Goal: Information Seeking & Learning: Learn about a topic

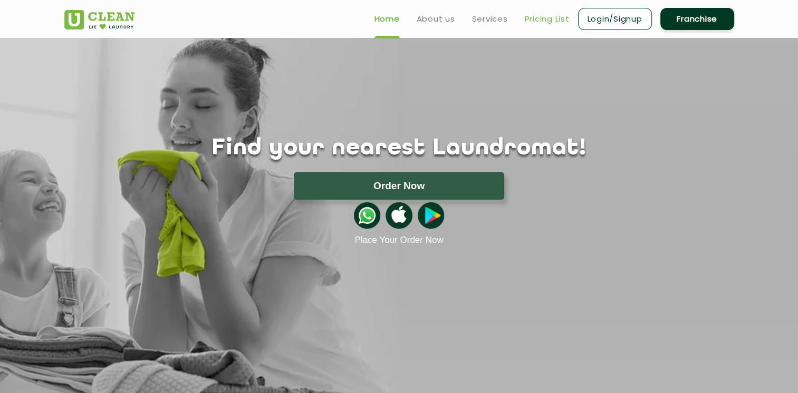
click at [553, 22] on link "Pricing List" at bounding box center [547, 19] width 45 height 13
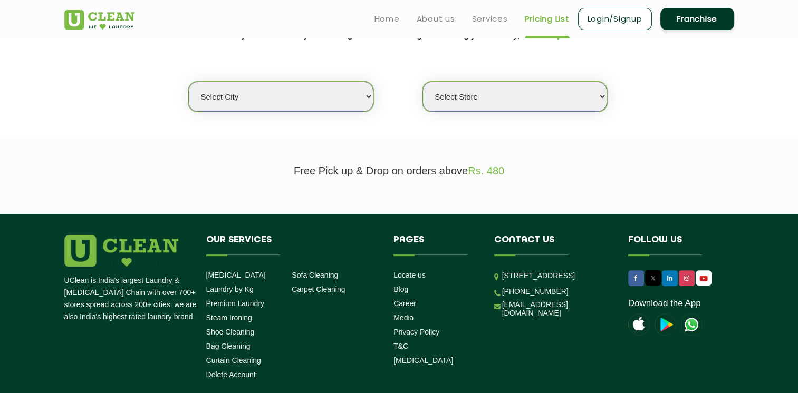
scroll to position [211, 0]
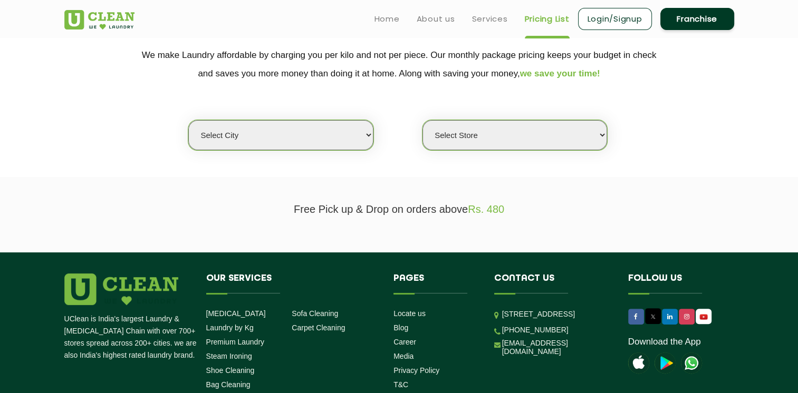
click at [272, 121] on select "Select city [GEOGRAPHIC_DATA] [GEOGRAPHIC_DATA] [GEOGRAPHIC_DATA] [GEOGRAPHIC_D…" at bounding box center [280, 135] width 185 height 30
select select "12"
click at [188, 120] on select "Select city [GEOGRAPHIC_DATA] [GEOGRAPHIC_DATA] [GEOGRAPHIC_DATA] [GEOGRAPHIC_D…" at bounding box center [280, 135] width 185 height 30
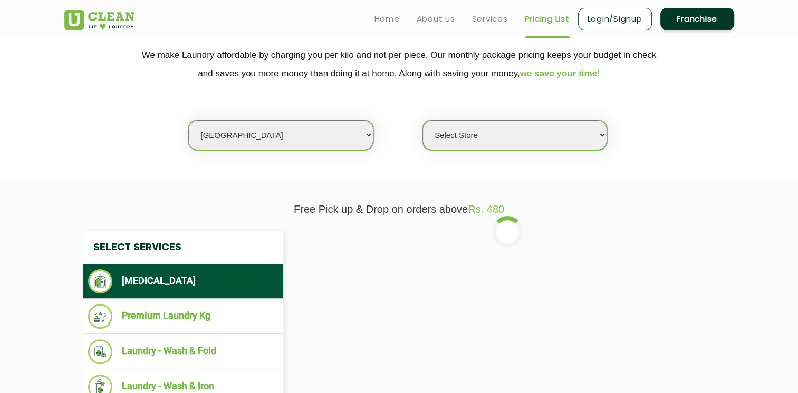
click at [476, 145] on select "Select Store UClean Shivranjani" at bounding box center [514, 135] width 185 height 30
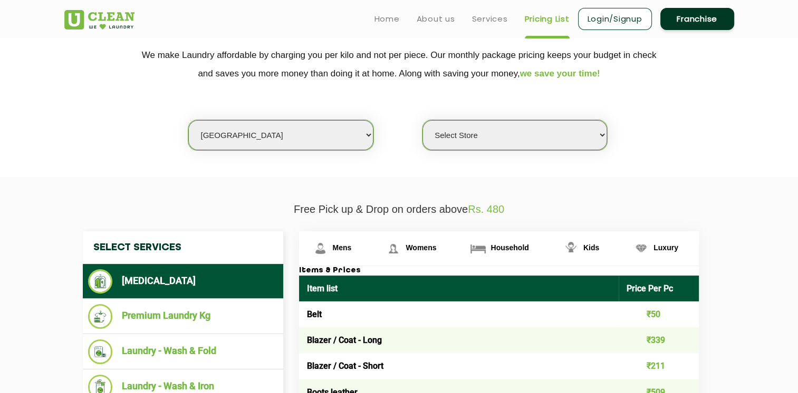
select select "25"
click at [422, 120] on select "Select Store UClean Shivranjani" at bounding box center [514, 135] width 185 height 30
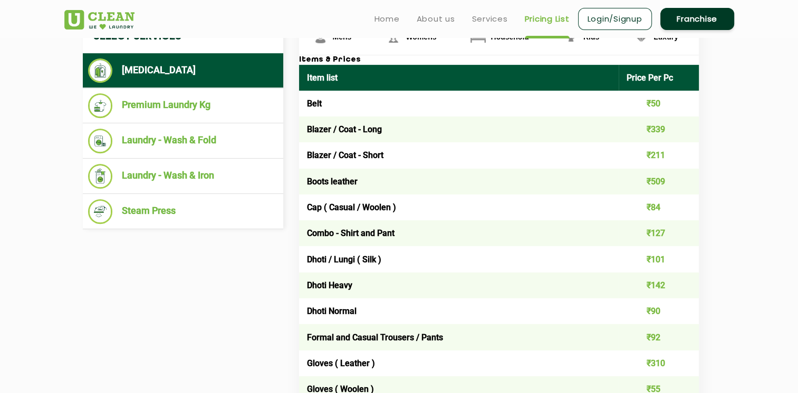
scroll to position [369, 0]
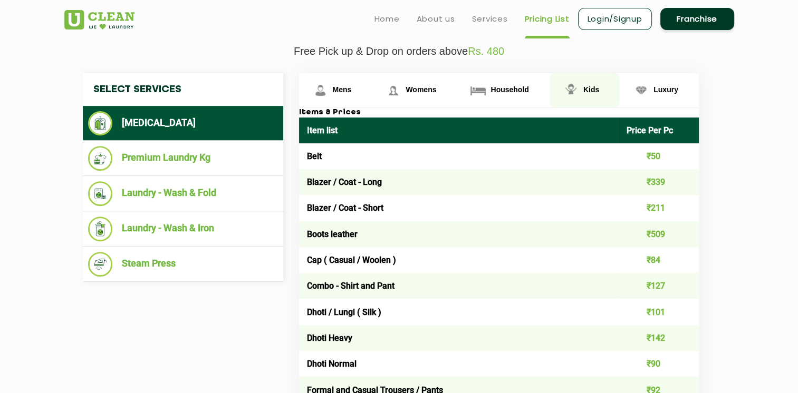
click at [372, 93] on link "Kids" at bounding box center [335, 90] width 73 height 34
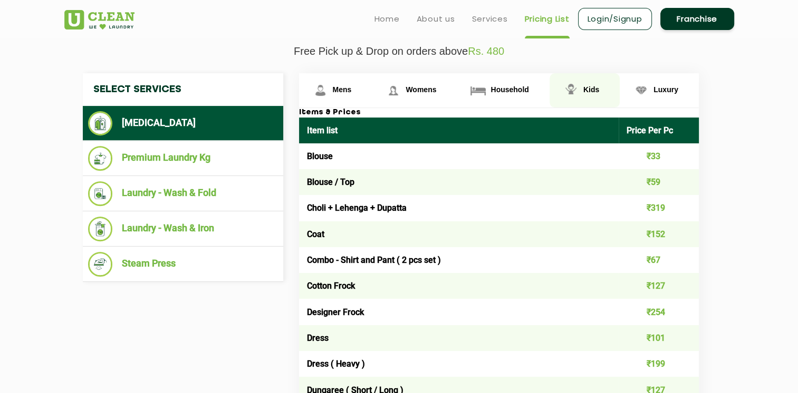
click at [563, 90] on img at bounding box center [571, 90] width 18 height 18
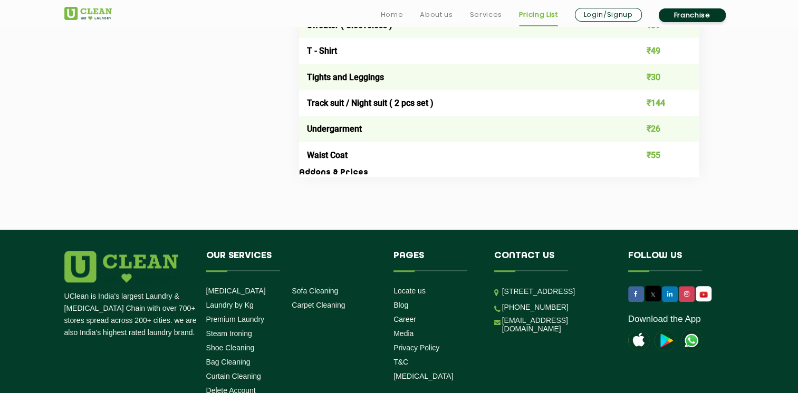
scroll to position [1108, 0]
